Goal: Find specific page/section

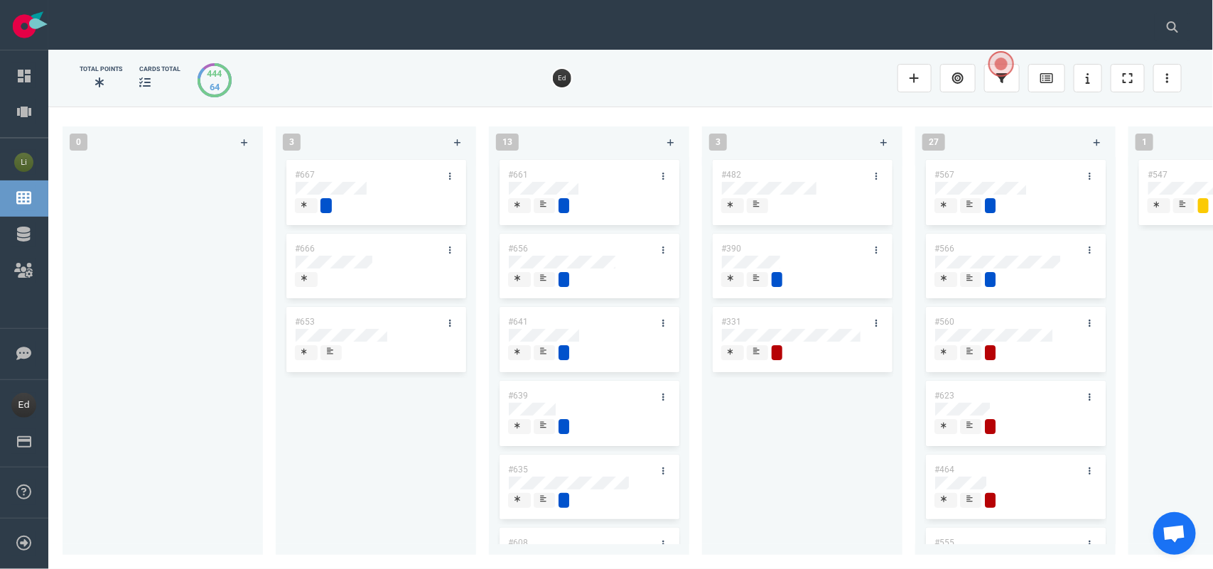
scroll to position [178, 0]
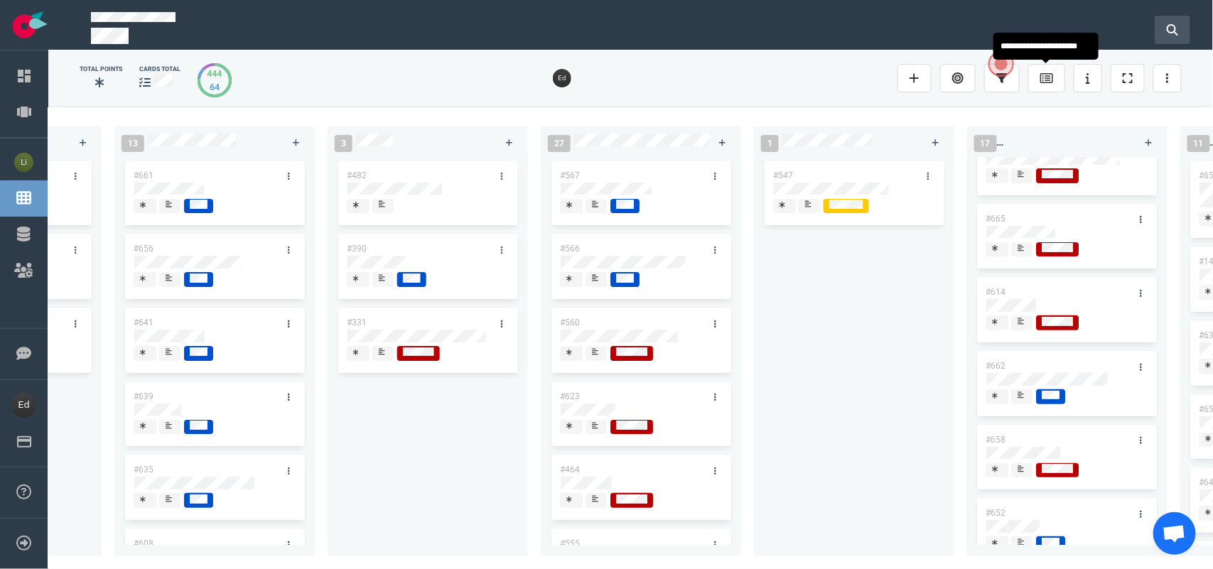
click at [1172, 27] on icon at bounding box center [1172, 29] width 11 height 11
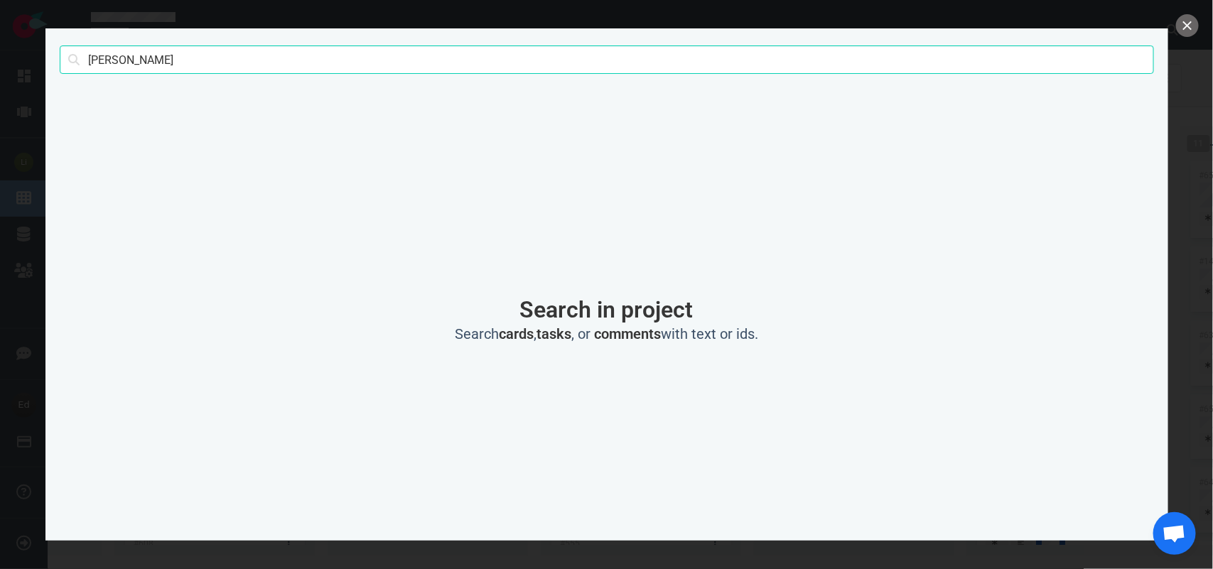
type input "[PERSON_NAME]"
click button "Search" at bounding box center [0, 0] width 0 height 0
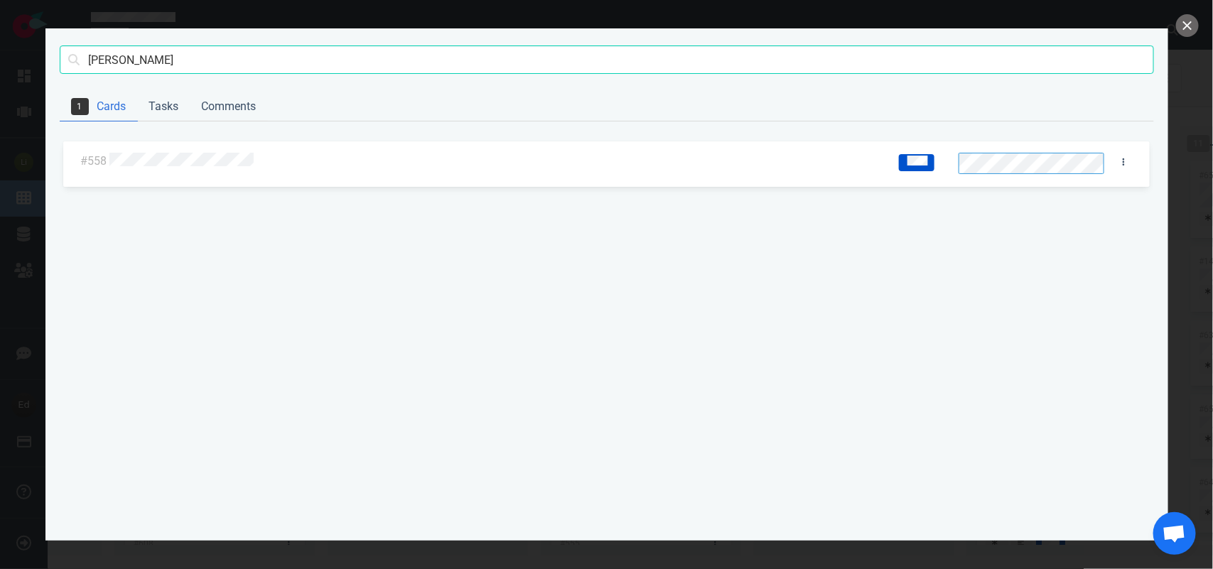
click at [144, 153] on div at bounding box center [493, 162] width 769 height 18
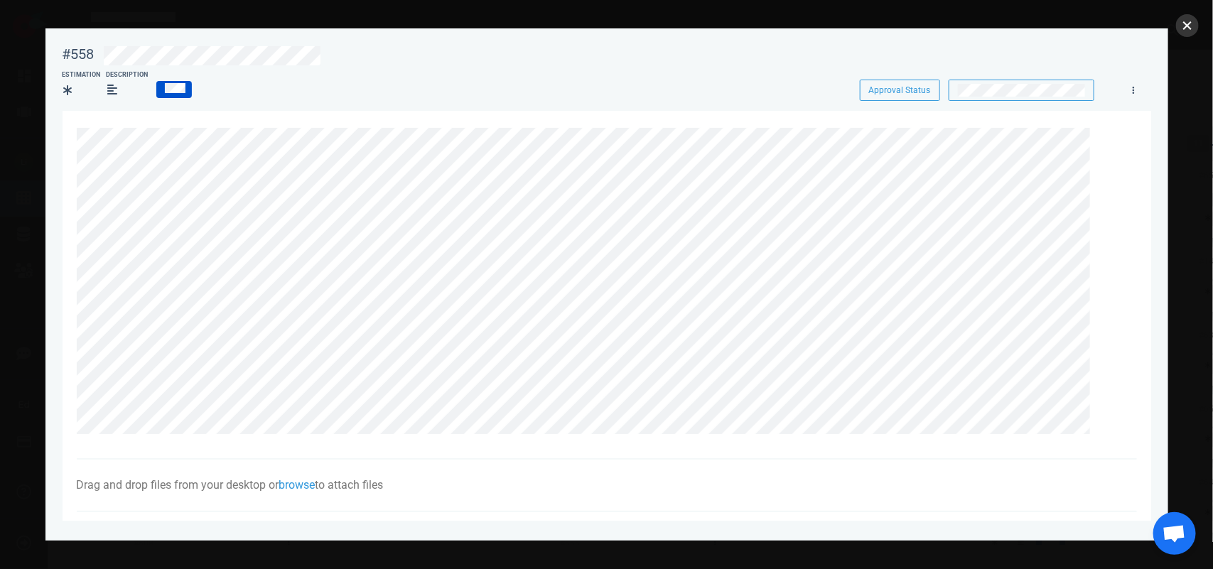
click at [1183, 22] on button "close" at bounding box center [1187, 25] width 23 height 23
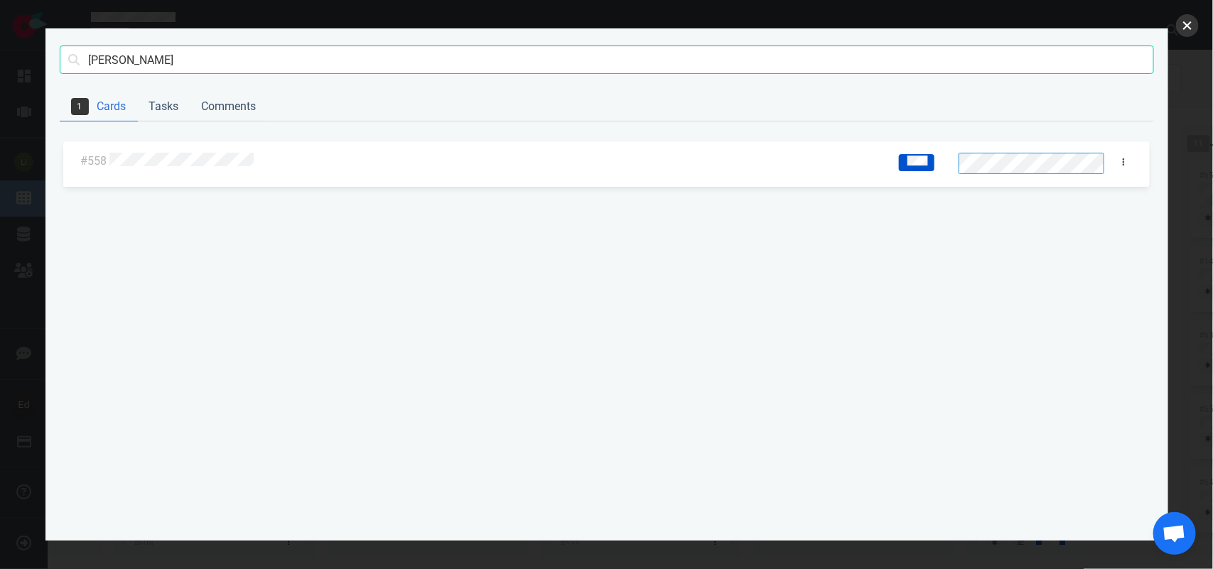
click at [1179, 26] on button "close" at bounding box center [1187, 25] width 23 height 23
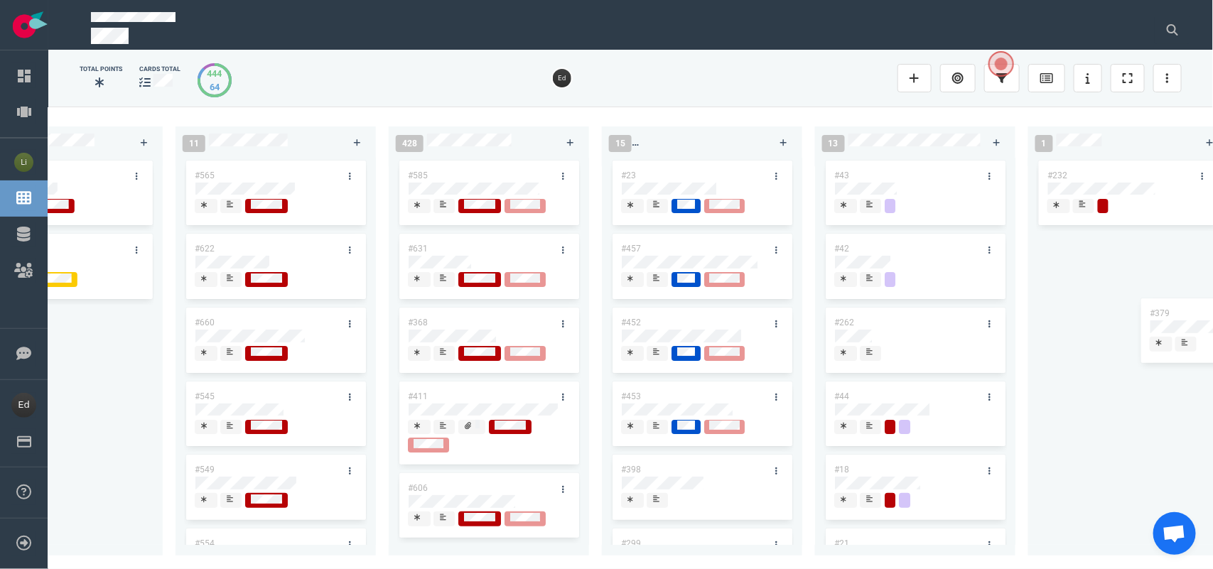
scroll to position [0, 3112]
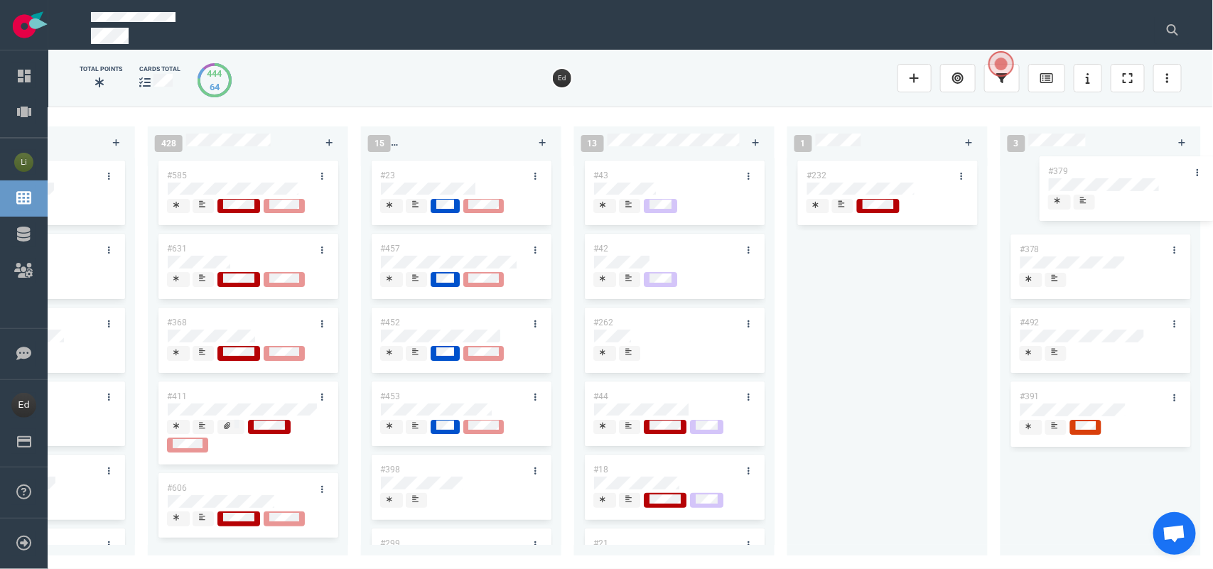
drag, startPoint x: 556, startPoint y: 321, endPoint x: 1110, endPoint y: 169, distance: 574.6
click at [1110, 169] on div "0 3 #667 #666 #653 13 #661 #656 #641 #639 #635 #608 #611 #602 3 #482 #390 #331 …" at bounding box center [630, 338] width 1164 height 462
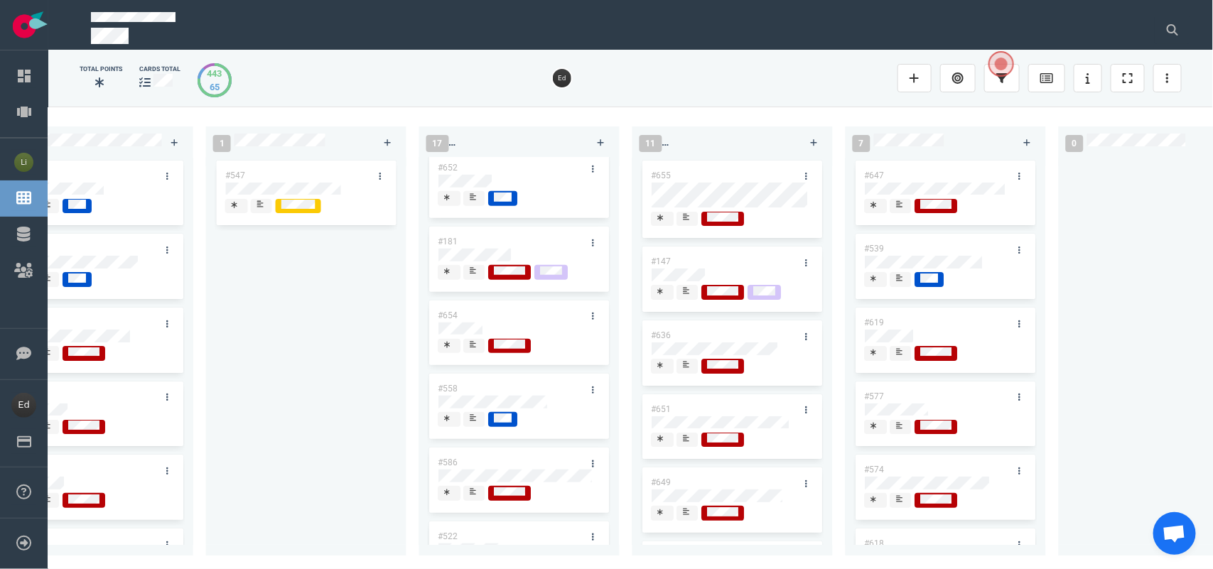
scroll to position [434, 0]
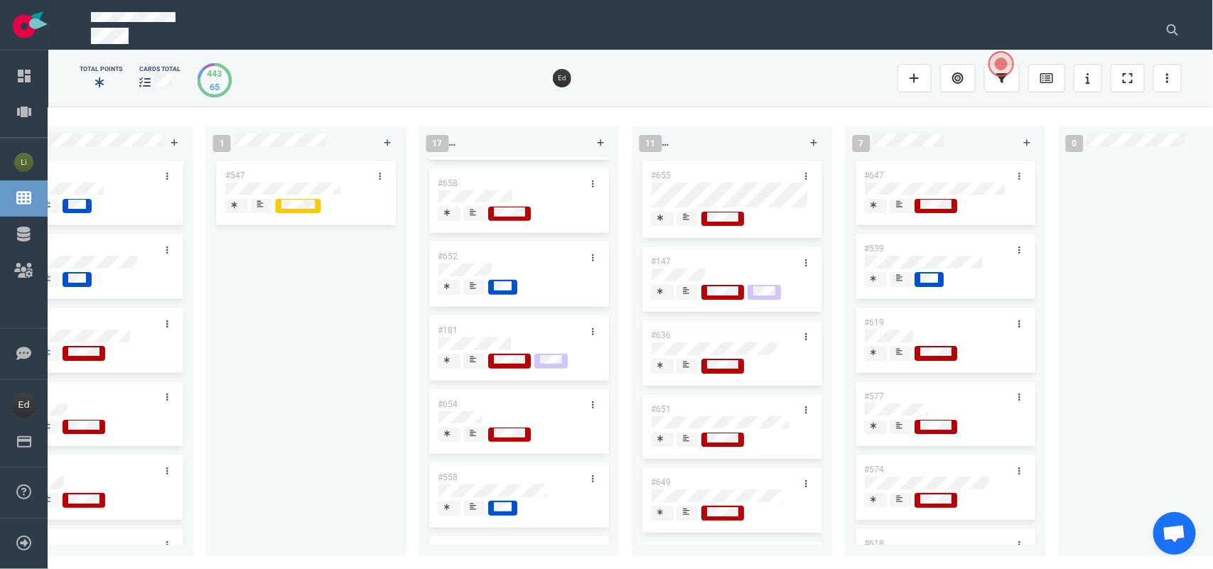
click at [470, 509] on icon at bounding box center [473, 507] width 6 height 6
click at [471, 509] on icon at bounding box center [473, 507] width 6 height 6
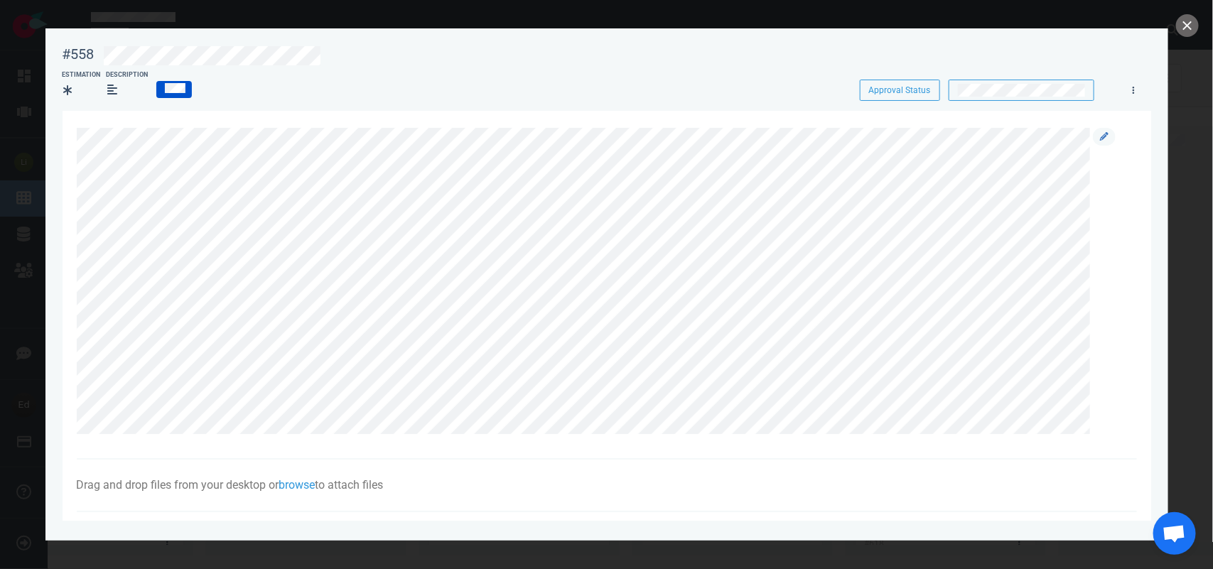
click at [1093, 144] on div at bounding box center [1104, 137] width 23 height 18
click at [1100, 139] on icon at bounding box center [1104, 136] width 9 height 9
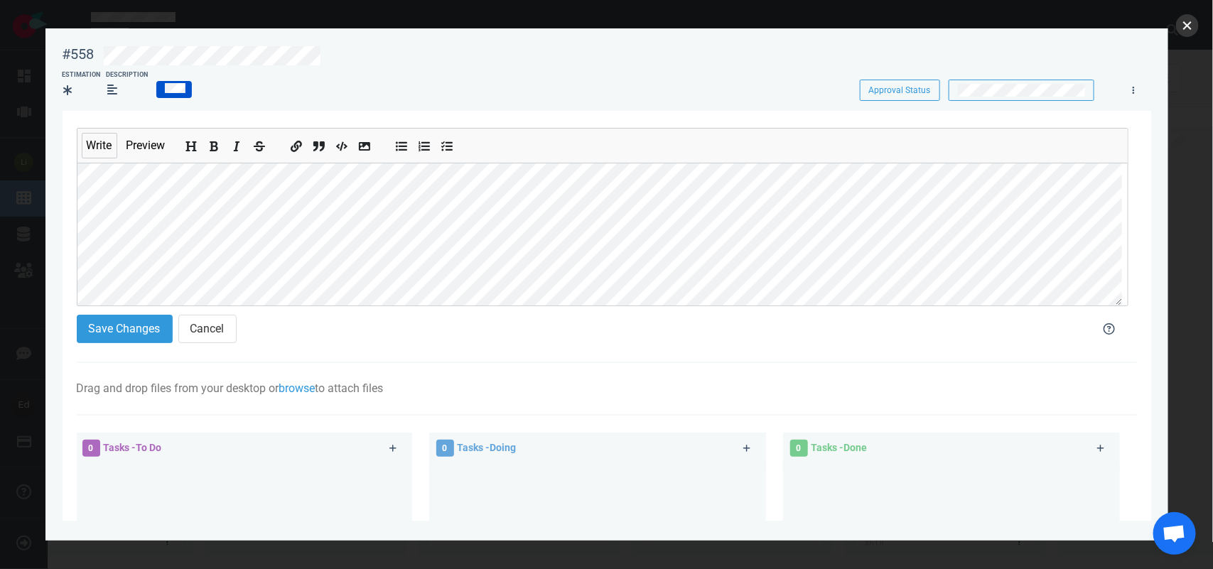
click at [1184, 23] on button "close" at bounding box center [1187, 25] width 23 height 23
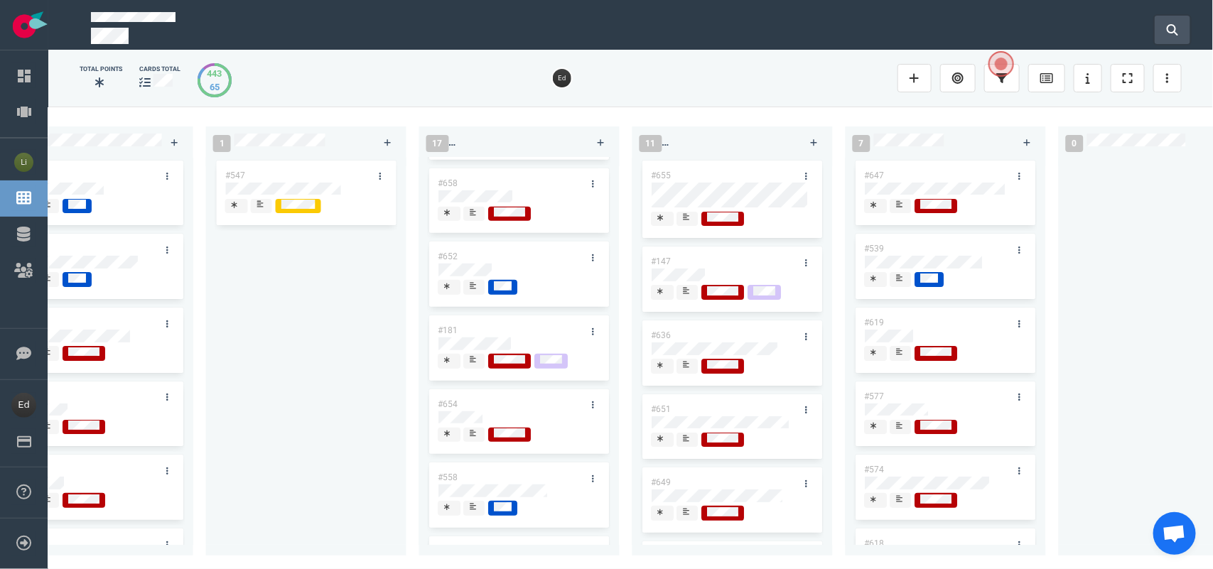
click at [1172, 24] on icon at bounding box center [1172, 29] width 11 height 11
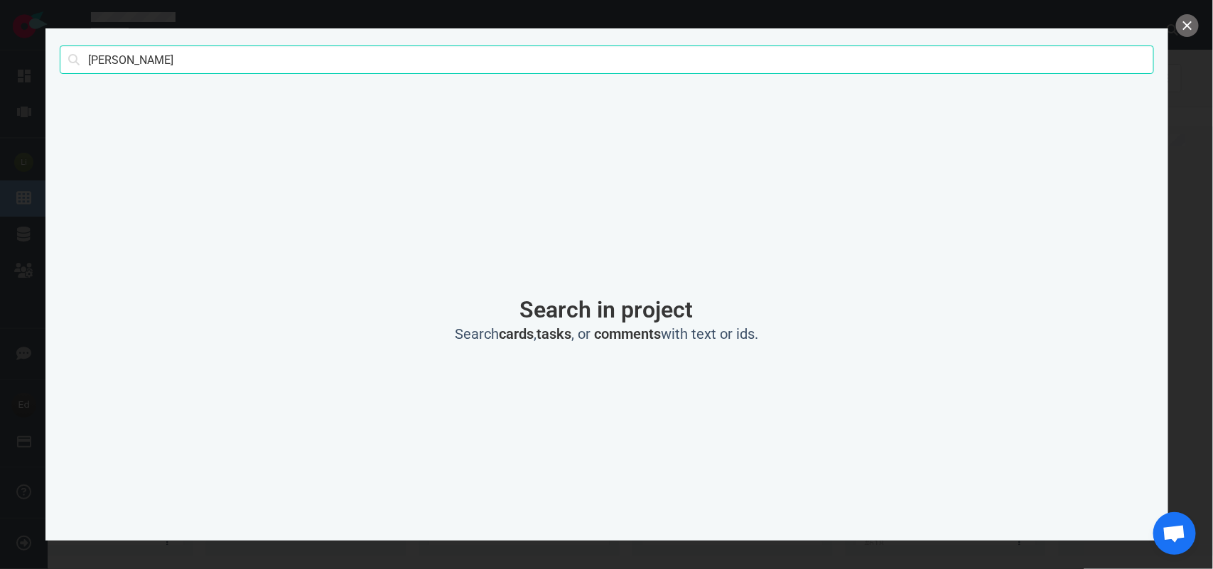
click at [98, 53] on input "[PERSON_NAME]" at bounding box center [607, 59] width 1094 height 28
click at [99, 53] on input "[PERSON_NAME]" at bounding box center [607, 59] width 1094 height 28
click button "Search" at bounding box center [0, 0] width 0 height 0
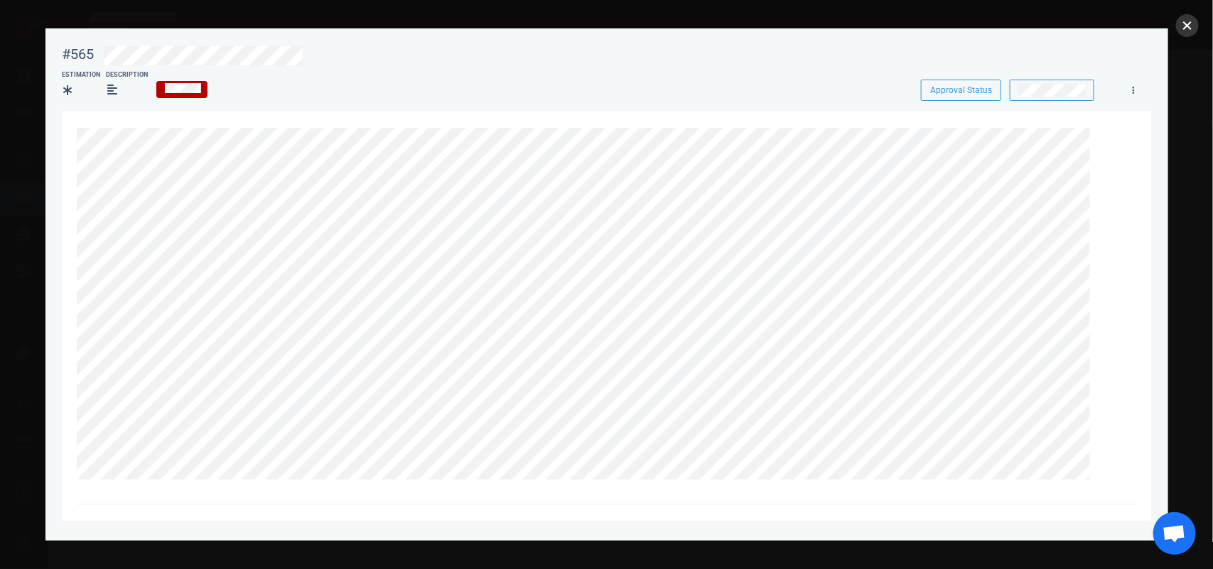
click at [1184, 31] on button "close" at bounding box center [1187, 25] width 23 height 23
click at [1183, 27] on button "close" at bounding box center [1187, 25] width 23 height 23
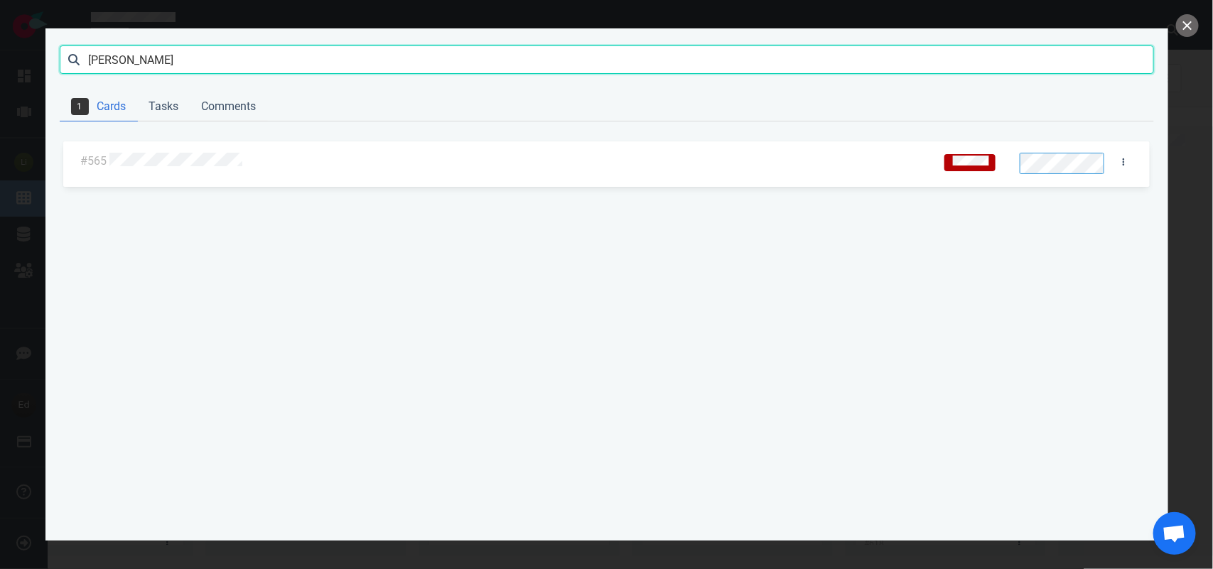
click at [115, 59] on input "[PERSON_NAME]" at bounding box center [607, 59] width 1094 height 28
type input "[PERSON_NAME]"
click button "Search" at bounding box center [0, 0] width 0 height 0
click at [1189, 25] on button "close" at bounding box center [1187, 25] width 23 height 23
